Goal: Find specific page/section: Find specific page/section

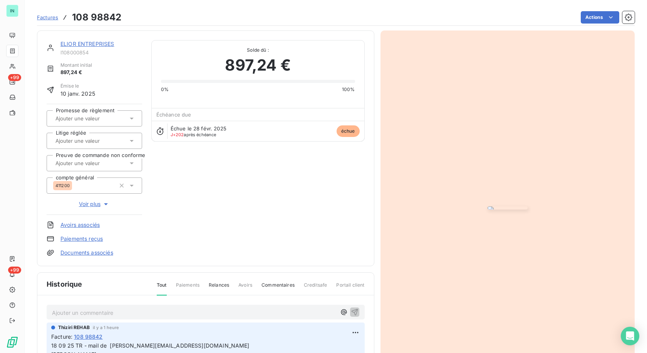
scroll to position [111, 0]
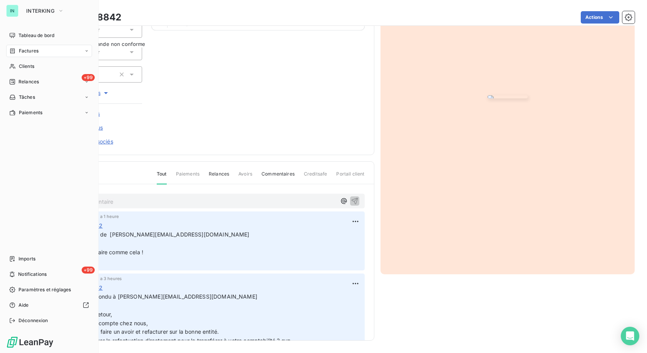
drag, startPoint x: 20, startPoint y: 47, endPoint x: 27, endPoint y: 51, distance: 7.8
click at [22, 52] on span "Factures" at bounding box center [29, 50] width 20 height 7
click at [24, 84] on span "Avoirs" at bounding box center [25, 81] width 14 height 7
click at [25, 99] on span "Clients" at bounding box center [26, 97] width 15 height 7
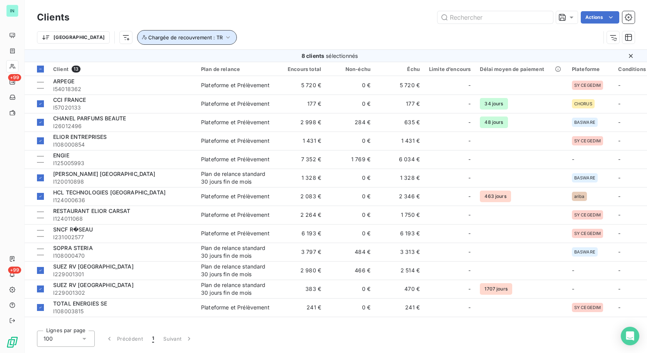
click at [224, 37] on icon "button" at bounding box center [228, 38] width 8 height 8
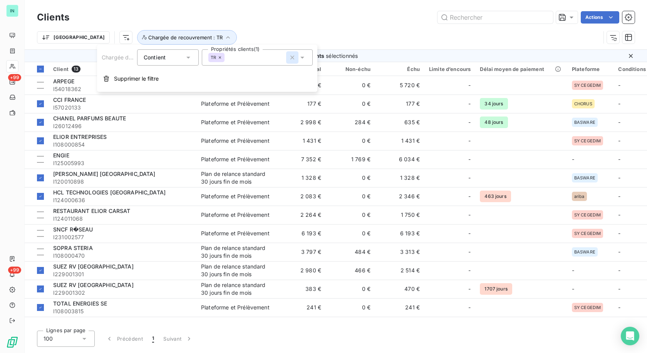
click at [293, 57] on icon "button" at bounding box center [293, 57] width 4 height 4
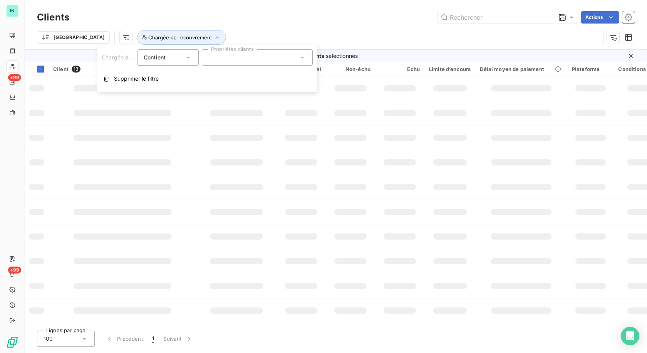
click at [142, 81] on span "Supprimer le filtre" at bounding box center [136, 79] width 45 height 8
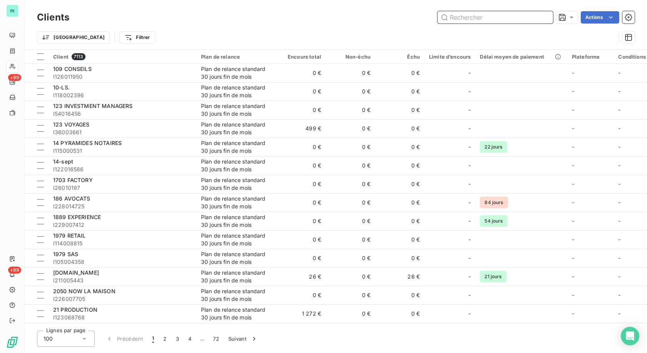
click at [499, 15] on input "text" at bounding box center [496, 17] width 116 height 12
click at [477, 20] on input "text" at bounding box center [496, 17] width 116 height 12
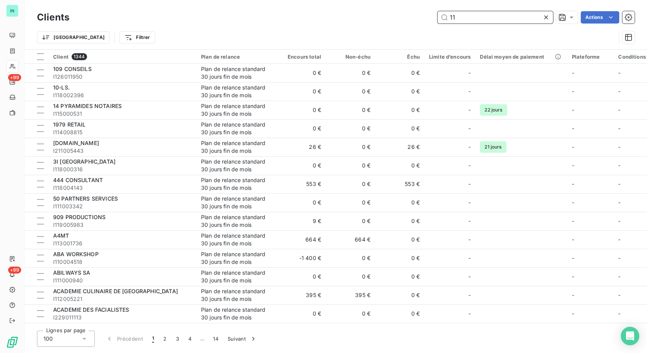
click at [477, 19] on input "11" at bounding box center [496, 17] width 116 height 12
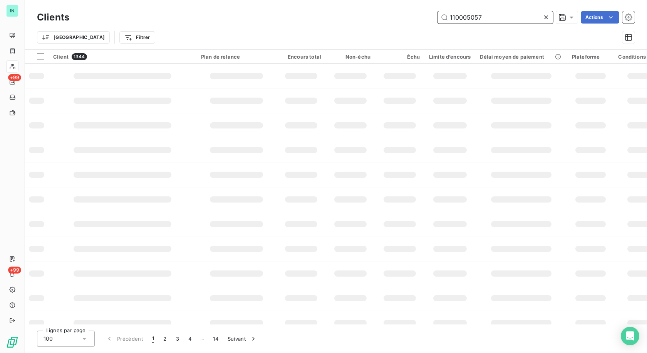
type input "110005057"
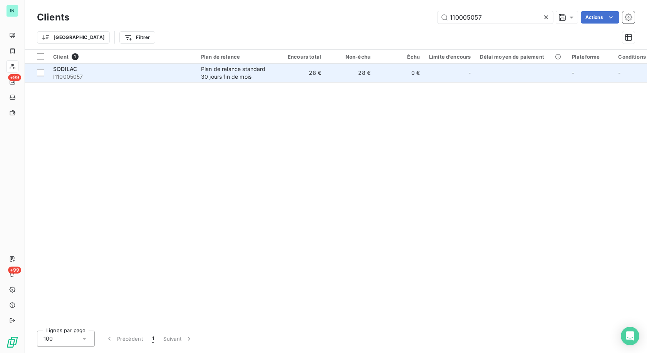
click at [229, 73] on div "Plan de relance standard 30 jours fin de mois" at bounding box center [236, 72] width 71 height 15
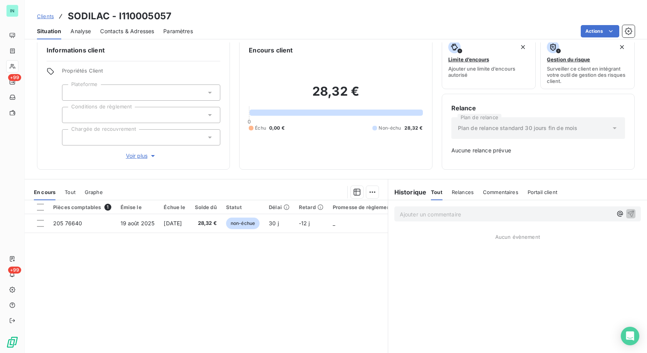
scroll to position [30, 0]
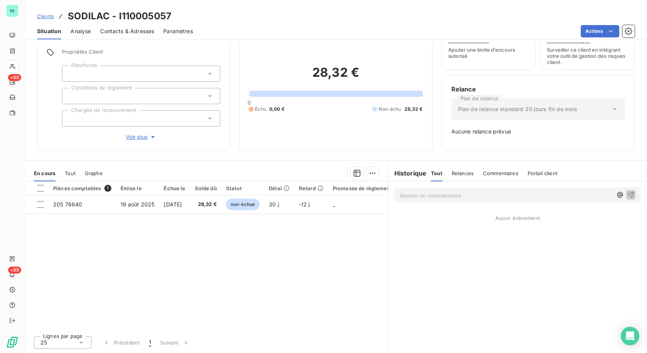
click at [329, 257] on div "Pièces comptables 1 Émise le Échue le Solde dû Statut Délai Retard Promesse de …" at bounding box center [206, 255] width 363 height 148
